Goal: Information Seeking & Learning: Learn about a topic

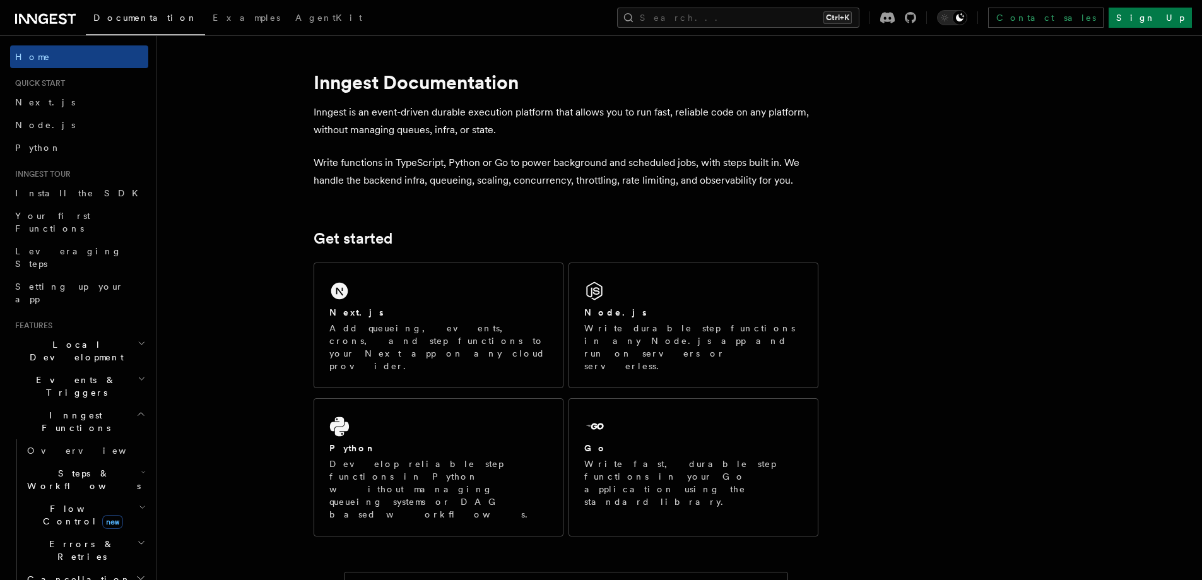
click at [0, 0] on plasmo-csui at bounding box center [0, 0] width 0 height 0
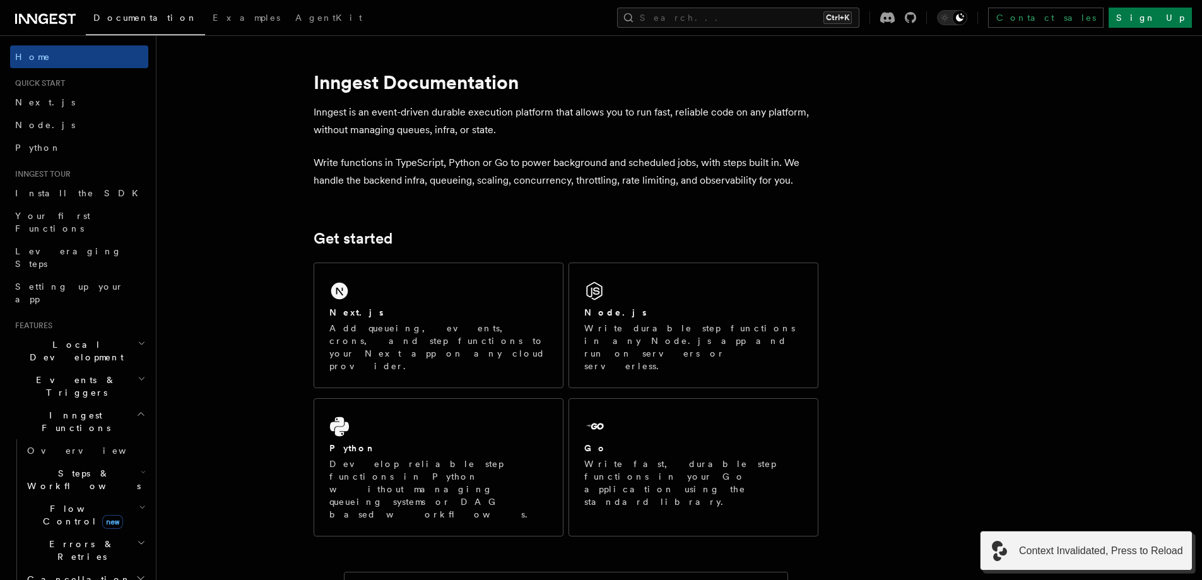
click at [0, 0] on plasmo-csui at bounding box center [0, 0] width 0 height 0
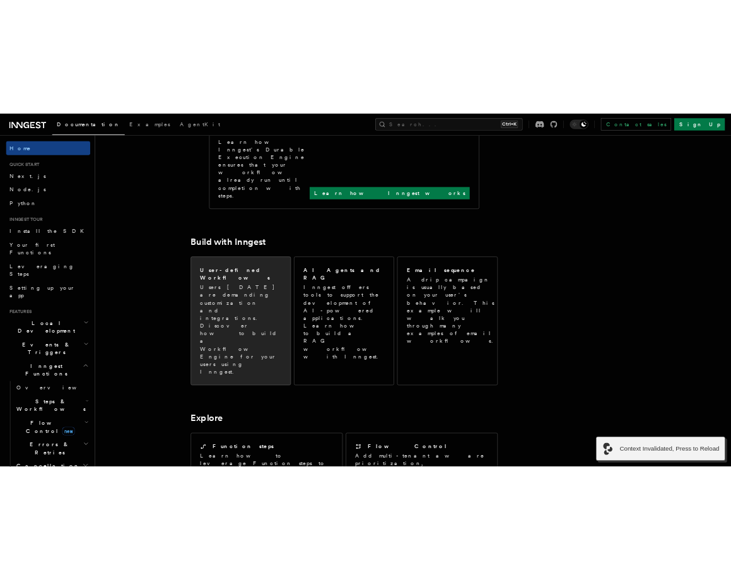
scroll to position [1031, 0]
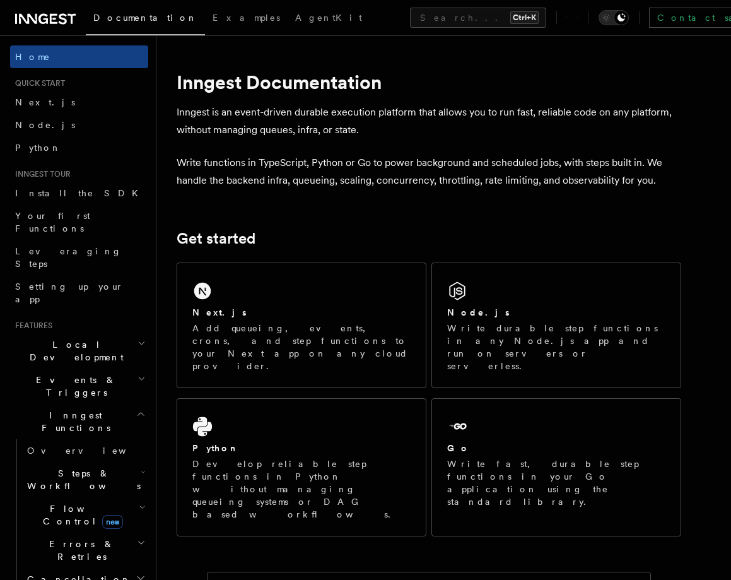
click at [0, 0] on plasmo-csui at bounding box center [0, 0] width 0 height 0
